Goal: Task Accomplishment & Management: Use online tool/utility

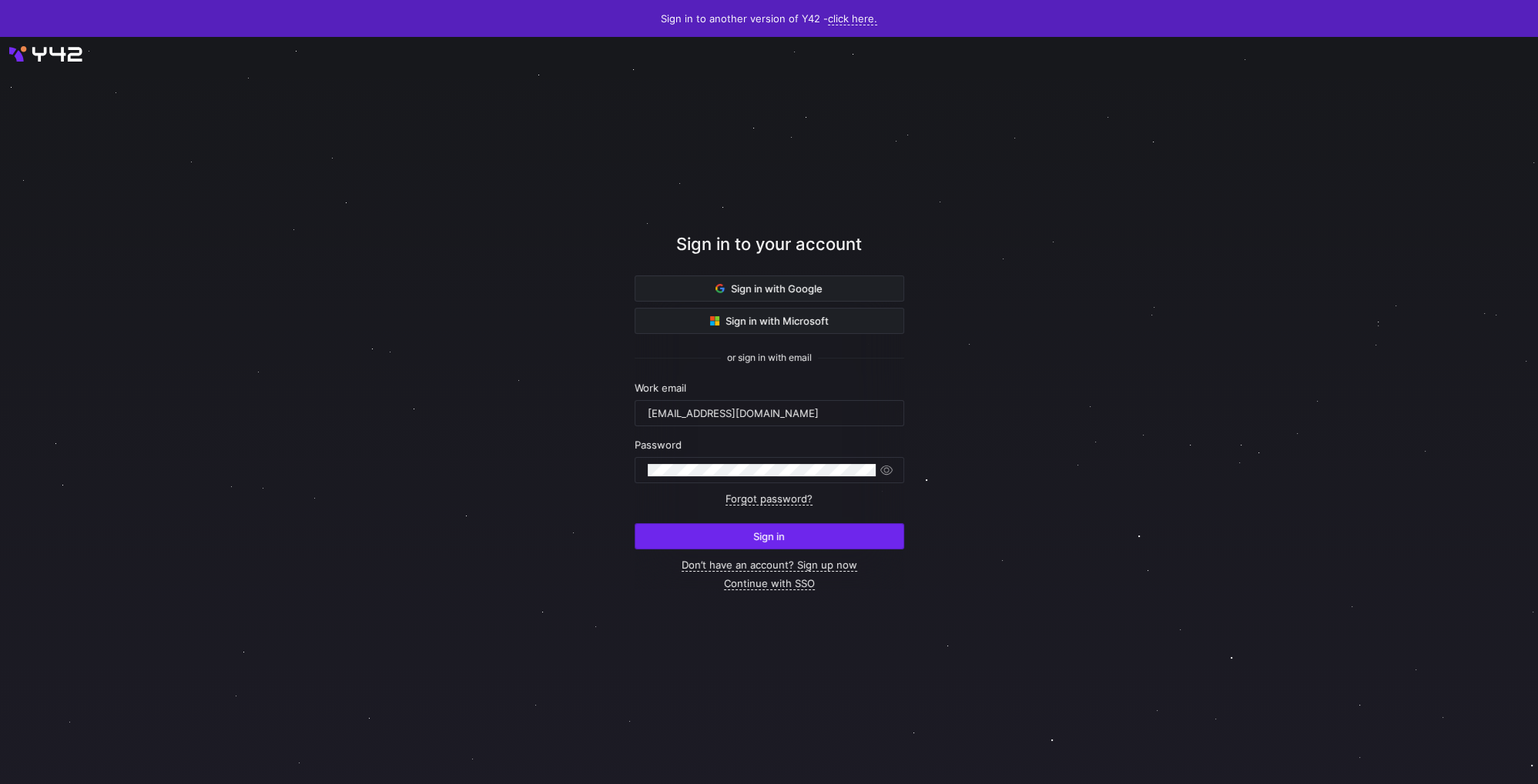
click at [763, 538] on span "Sign in" at bounding box center [769, 537] width 32 height 12
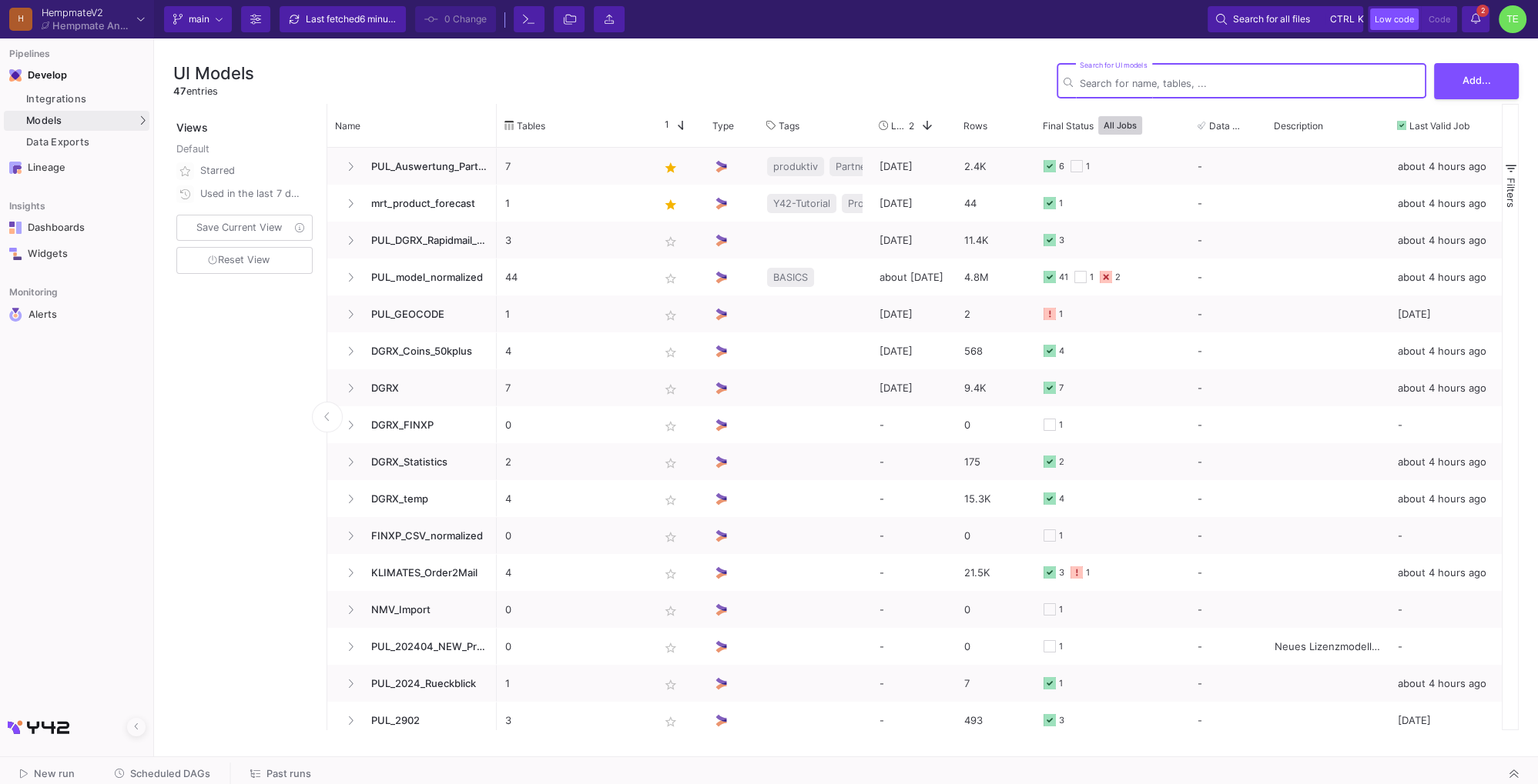
click at [885, 72] on div "UI Models 47 entries Search for UI models Add..." at bounding box center [846, 81] width 1346 height 46
click at [84, 142] on div "Data Exports" at bounding box center [85, 143] width 119 height 12
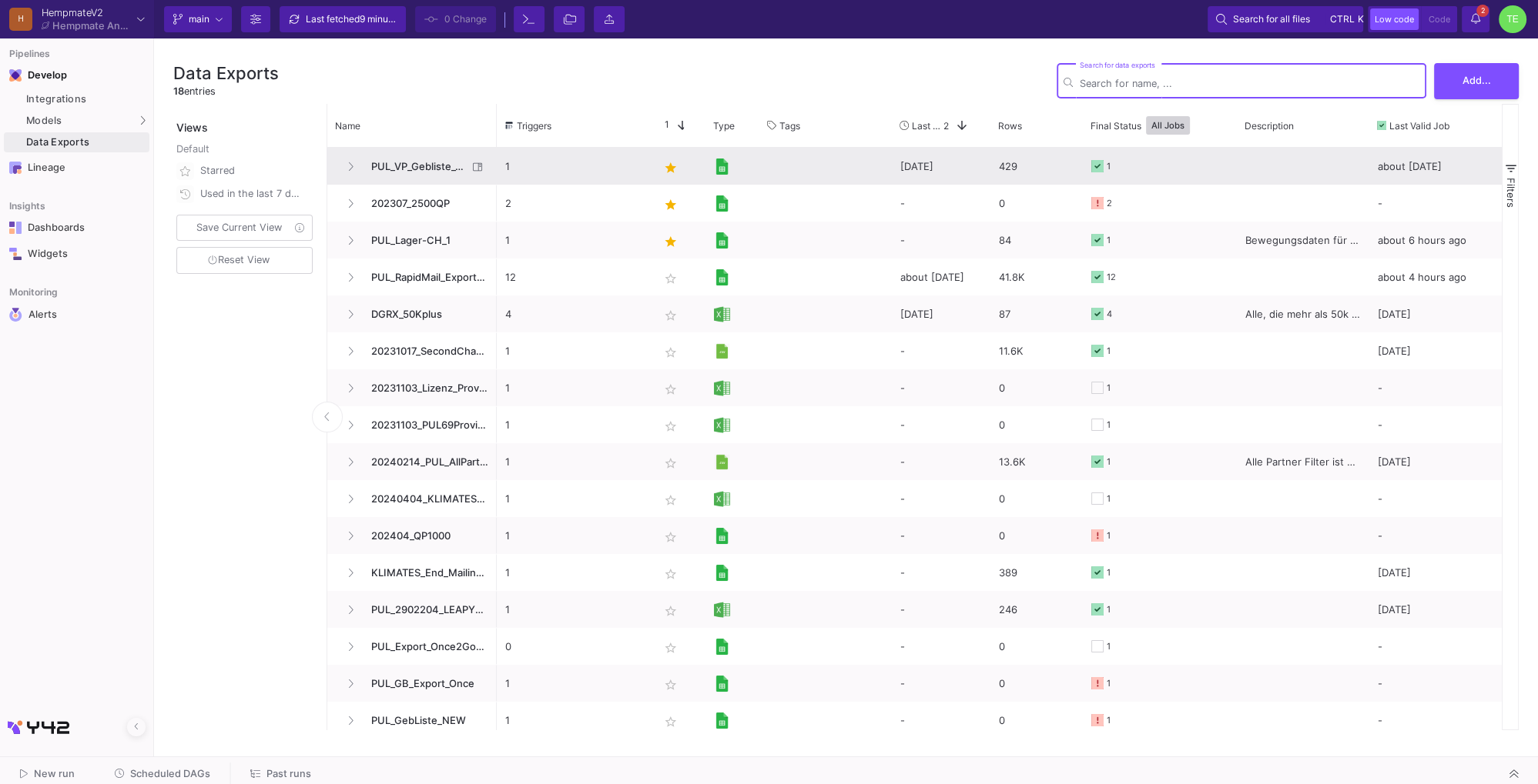
click at [387, 165] on span "PUL_VP_Gebliste_V2" at bounding box center [414, 167] width 106 height 36
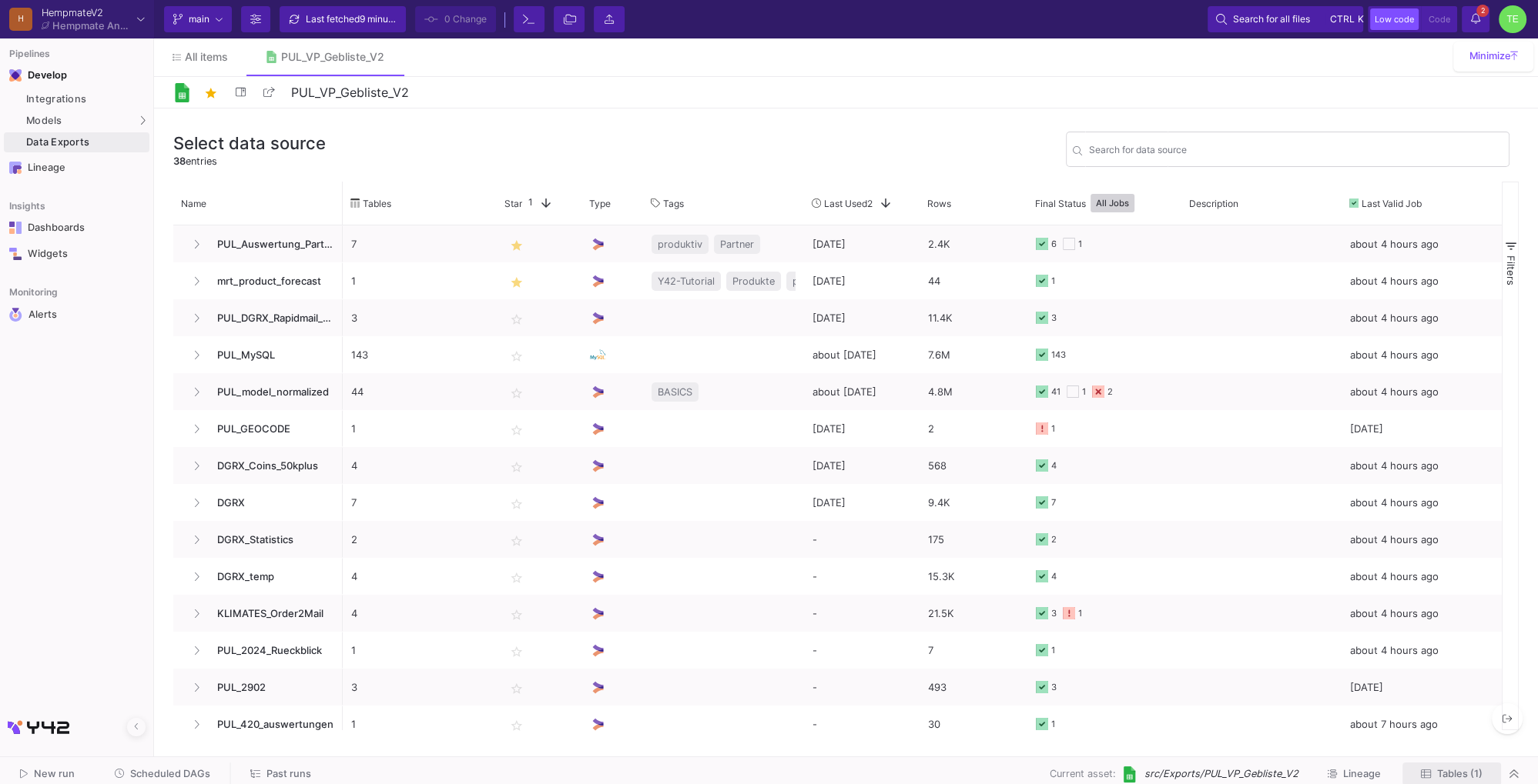
click at [1449, 777] on span "Tables (1)" at bounding box center [1459, 773] width 46 height 11
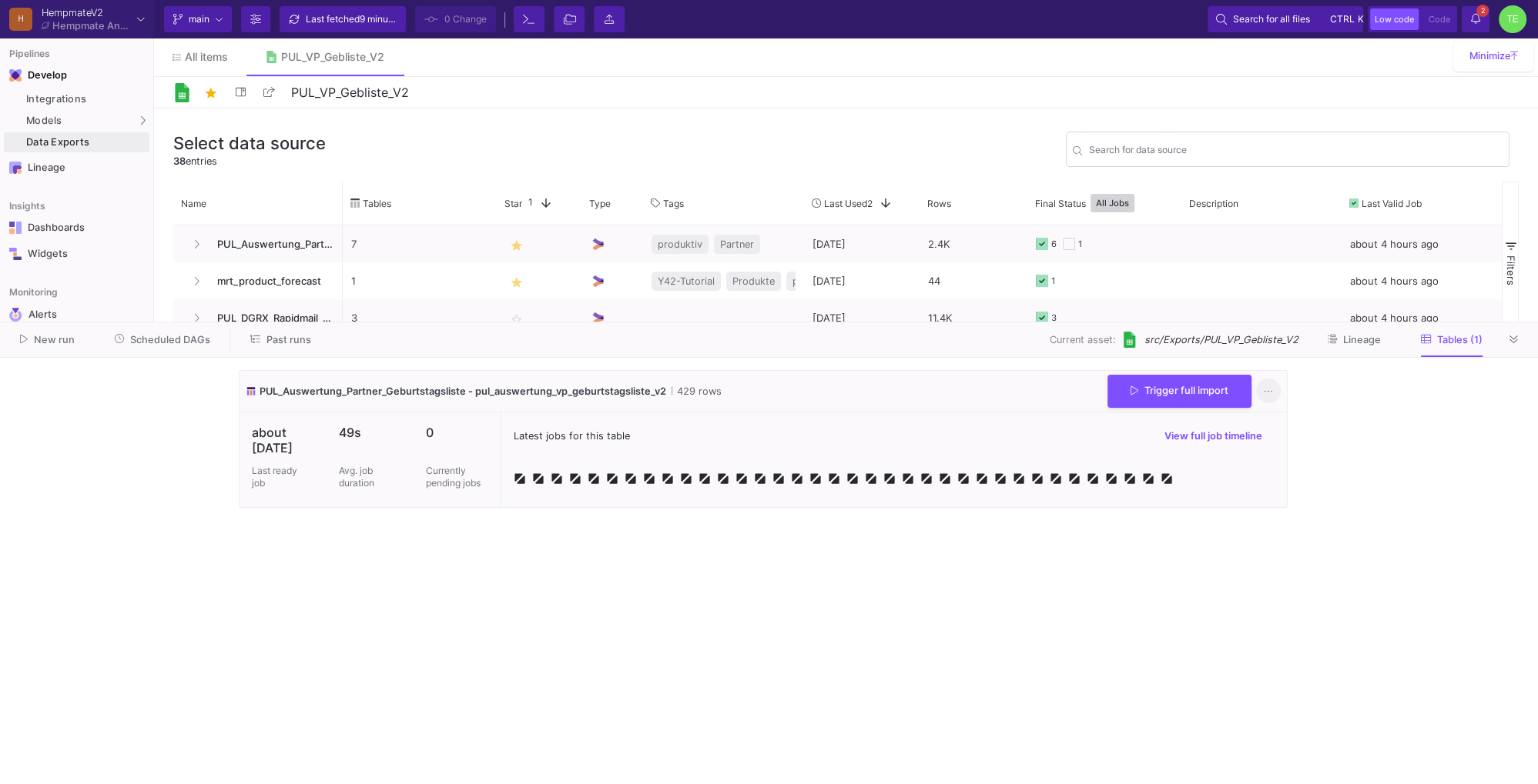
click at [1267, 392] on icon at bounding box center [1268, 391] width 9 height 10
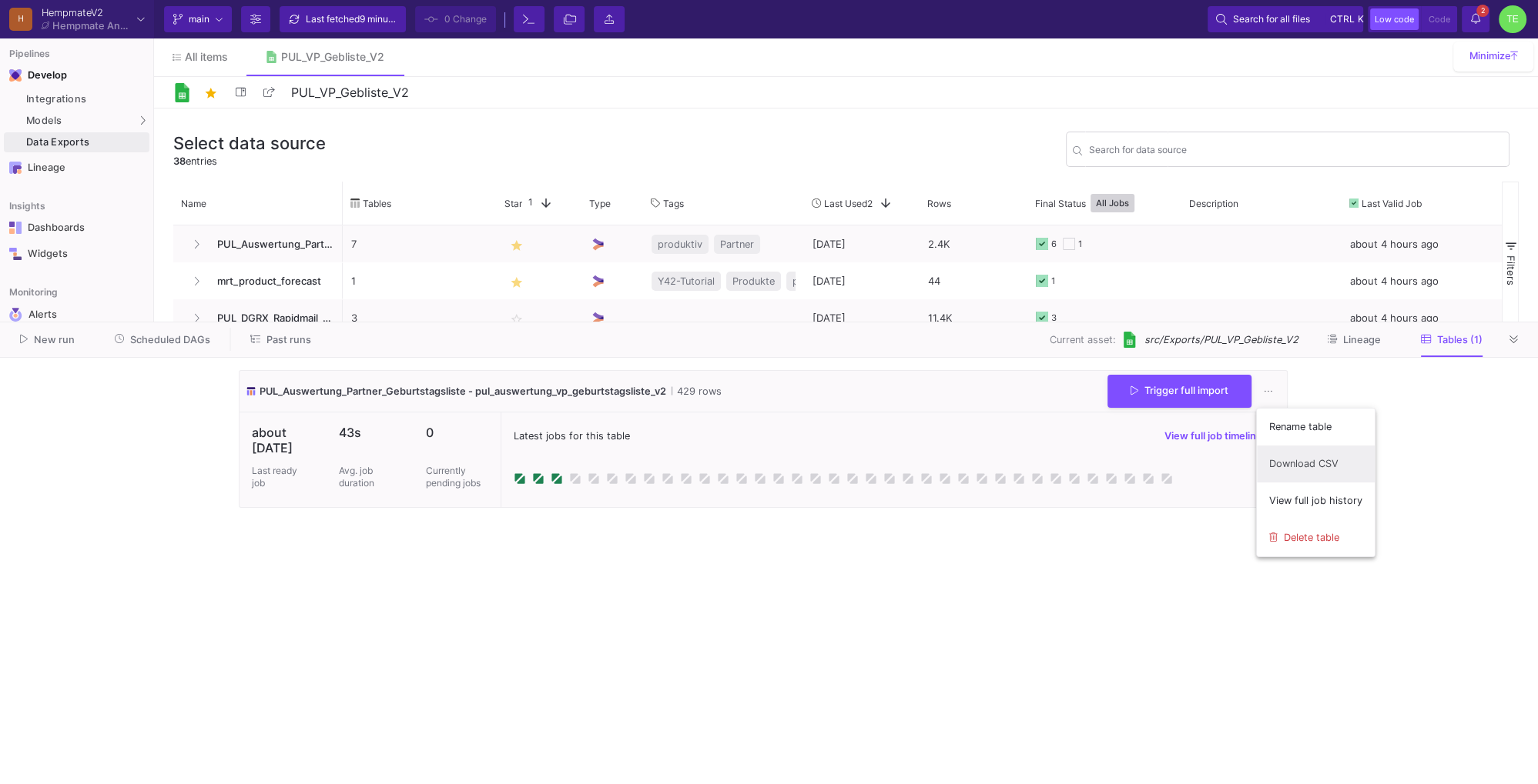
click at [1316, 476] on link "Download CSV" at bounding box center [1315, 464] width 118 height 37
click at [51, 341] on span "New run" at bounding box center [54, 339] width 41 height 11
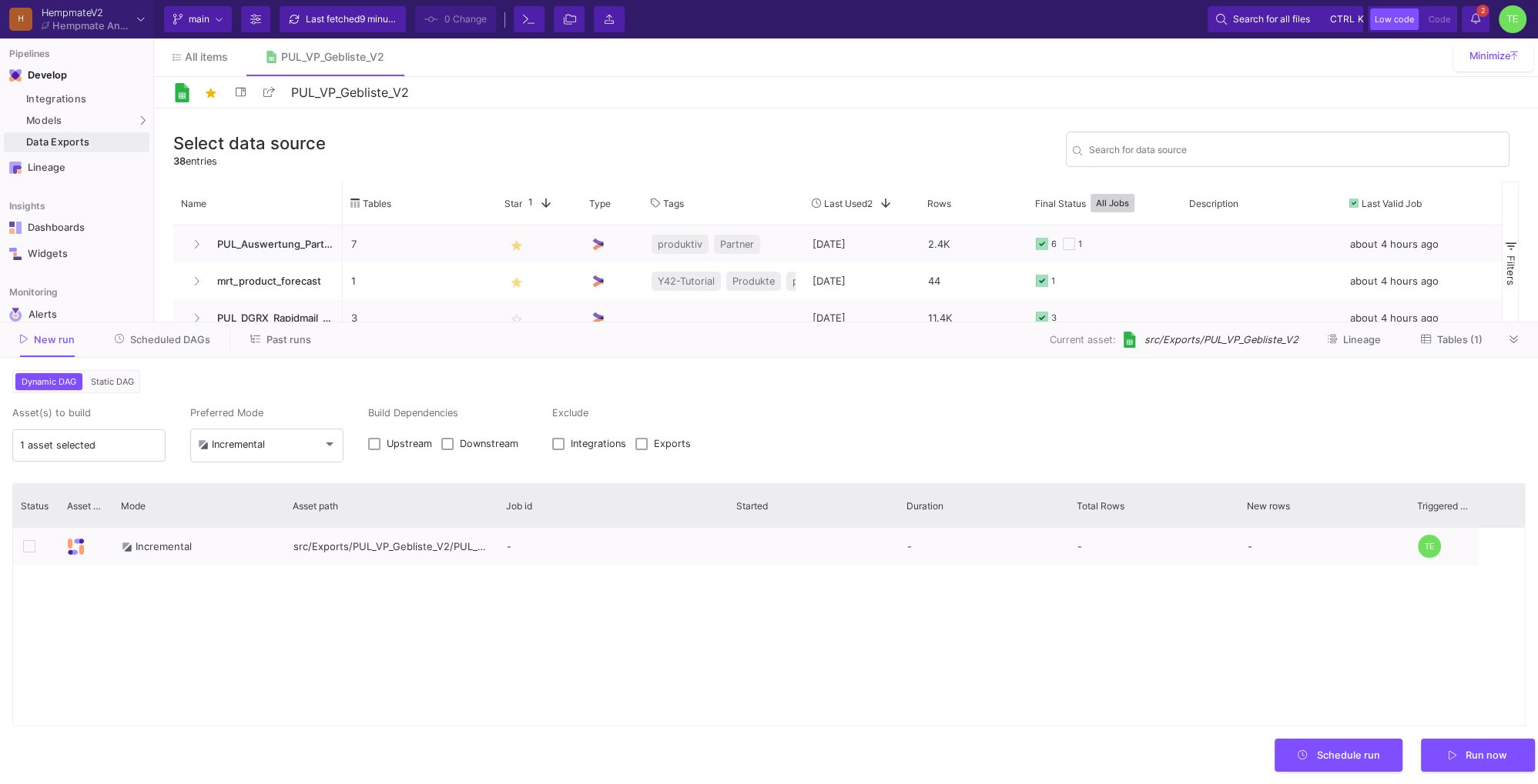
click at [377, 446] on span at bounding box center [374, 444] width 12 height 12
click at [375, 450] on input "Upstream" at bounding box center [374, 450] width 1 height 1
checkbox input "true"
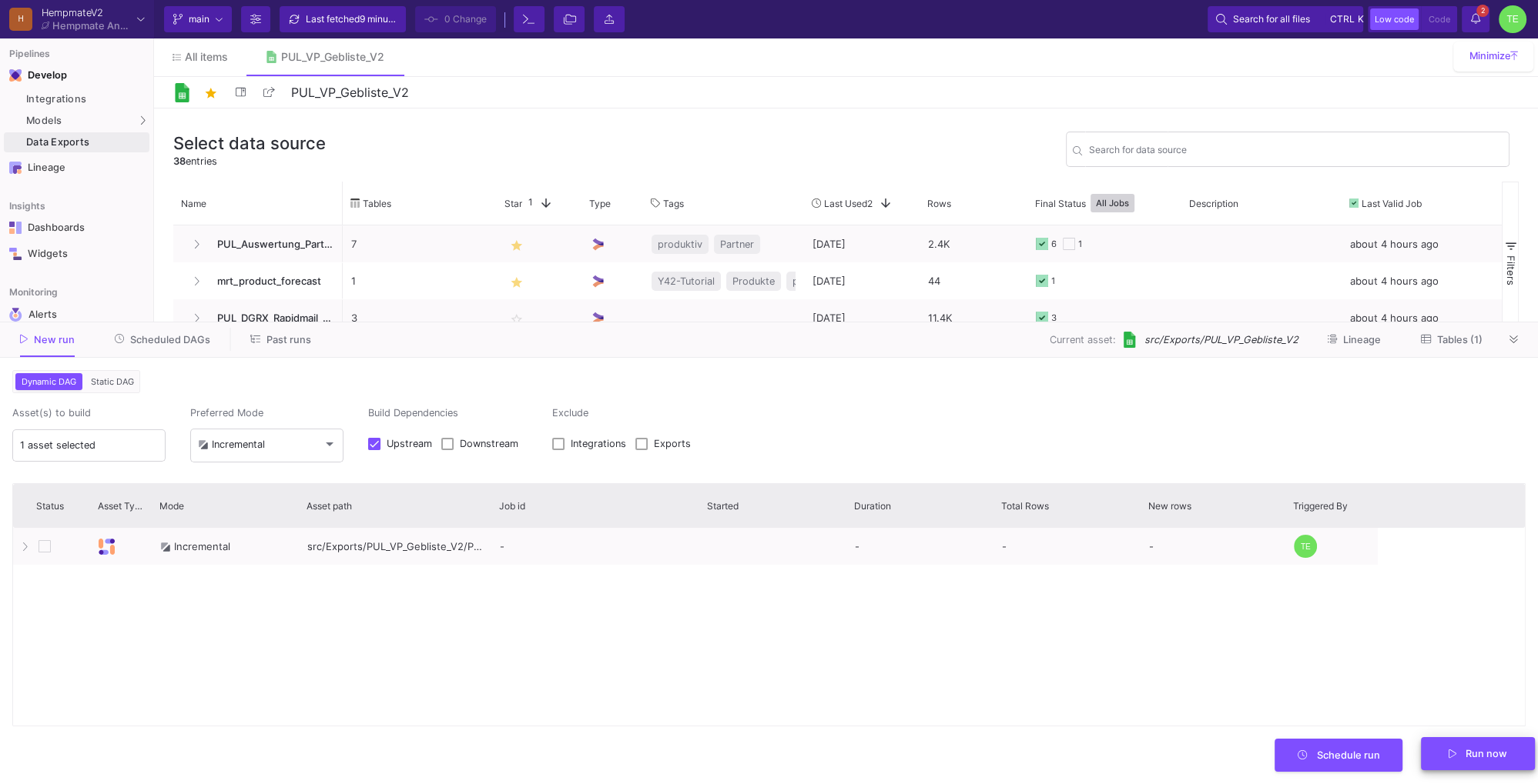
click at [1498, 756] on span "Run now" at bounding box center [1486, 753] width 41 height 11
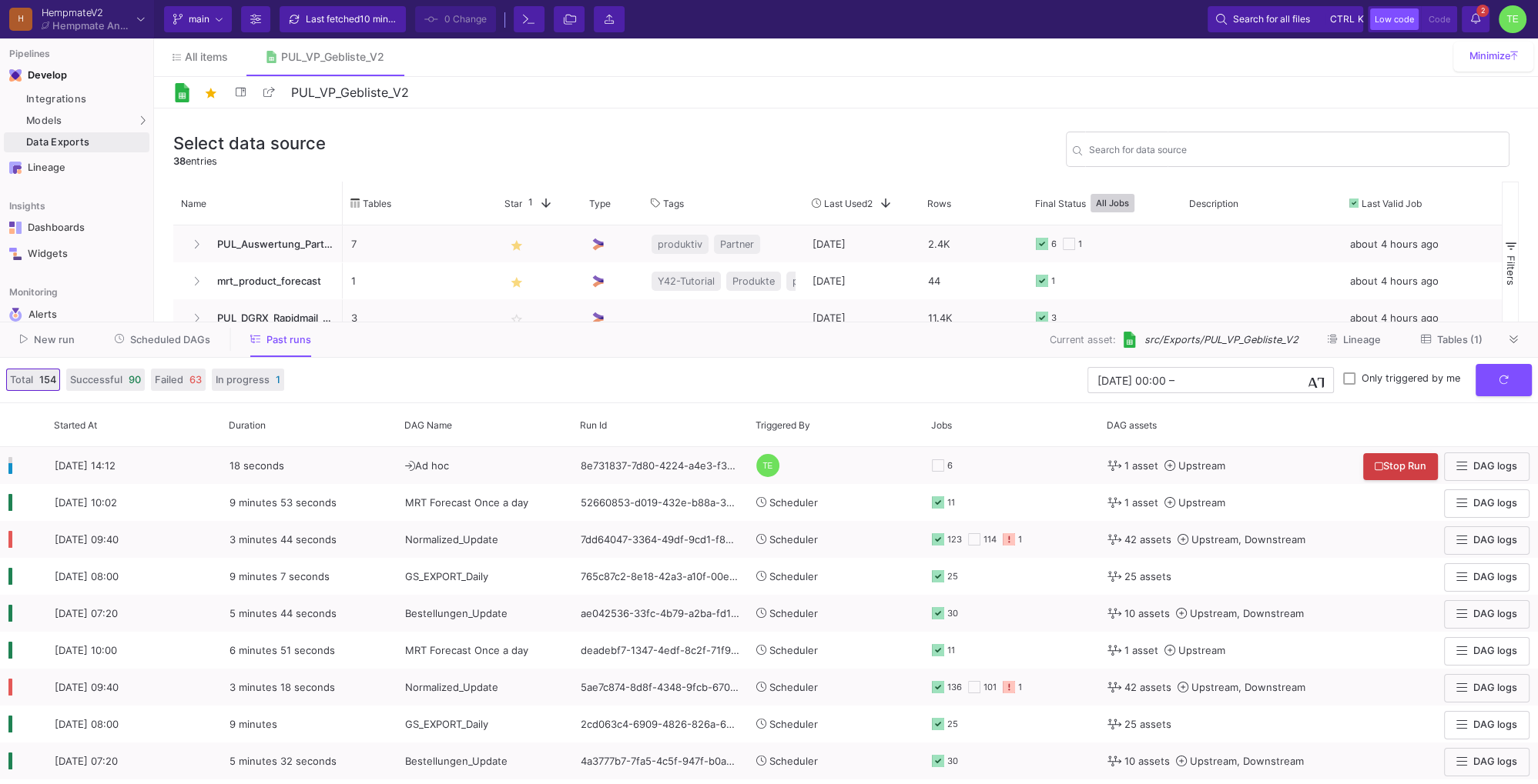
click at [1447, 338] on span "Tables (1)" at bounding box center [1459, 339] width 46 height 11
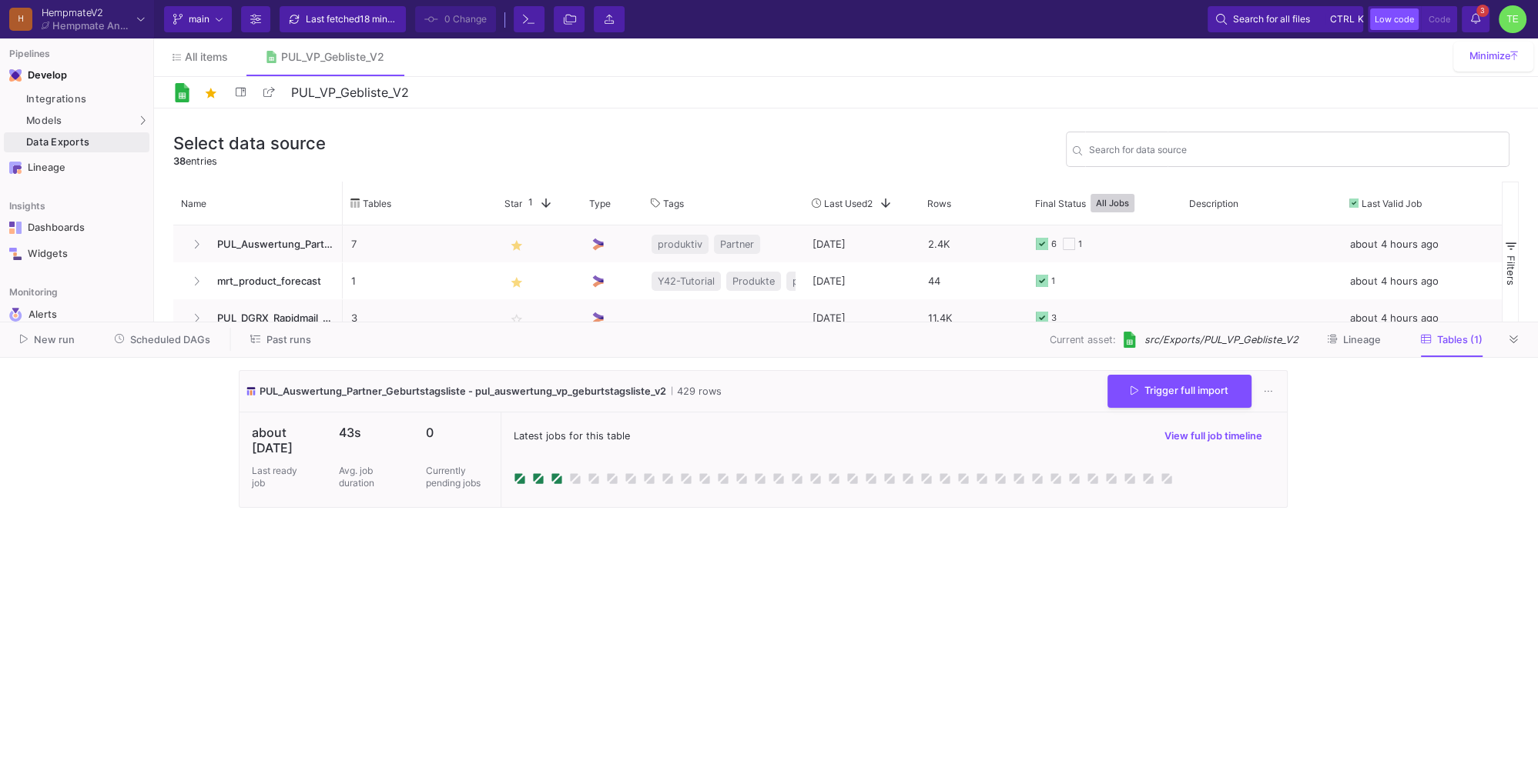
click at [262, 337] on span "Past runs" at bounding box center [280, 338] width 61 height 11
